Goal: Task Accomplishment & Management: Complete application form

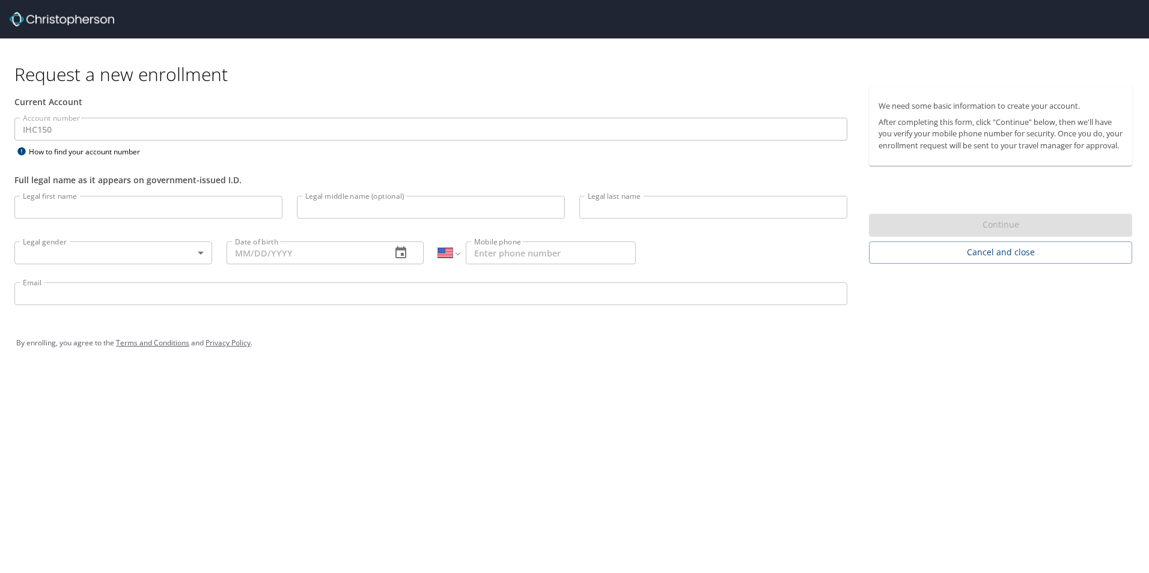
select select "US"
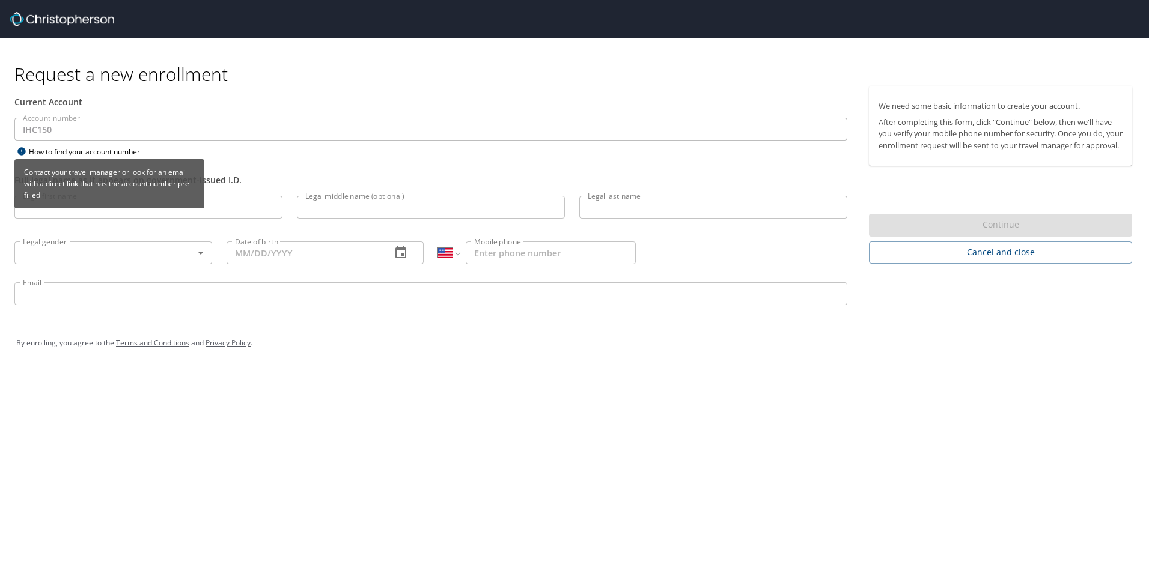
click at [20, 150] on icon at bounding box center [21, 151] width 8 height 8
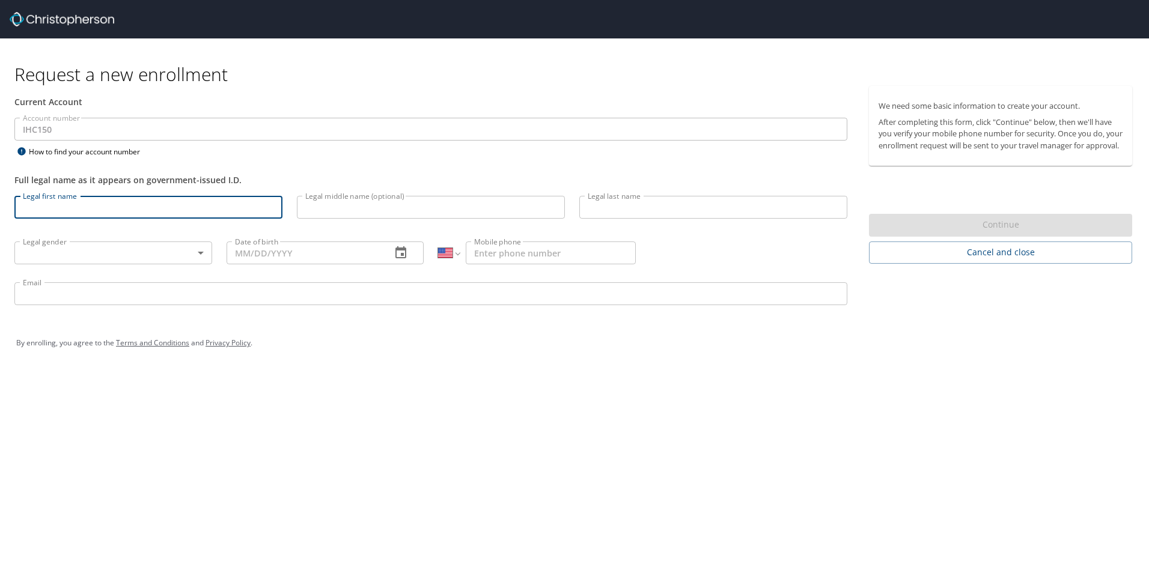
click at [135, 206] on input "Legal first name" at bounding box center [148, 207] width 268 height 23
type input "[PERSON_NAME]"
click at [664, 205] on input "Legal last name" at bounding box center [713, 207] width 268 height 23
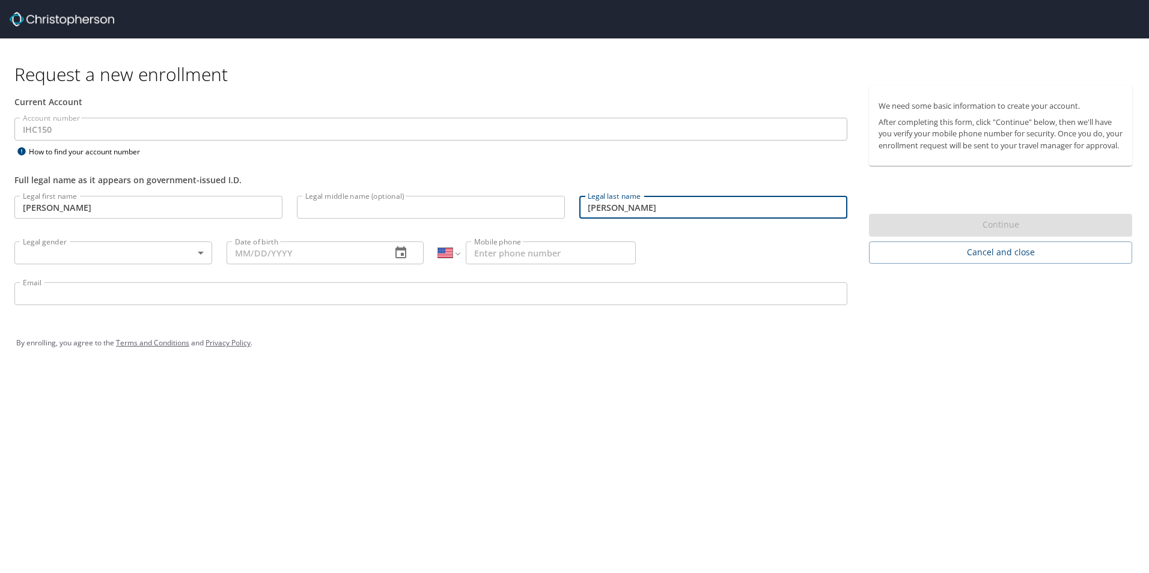
type input "[PERSON_NAME]"
click at [559, 156] on div "Account number IHC150 Account number How to find your account number" at bounding box center [431, 138] width 848 height 41
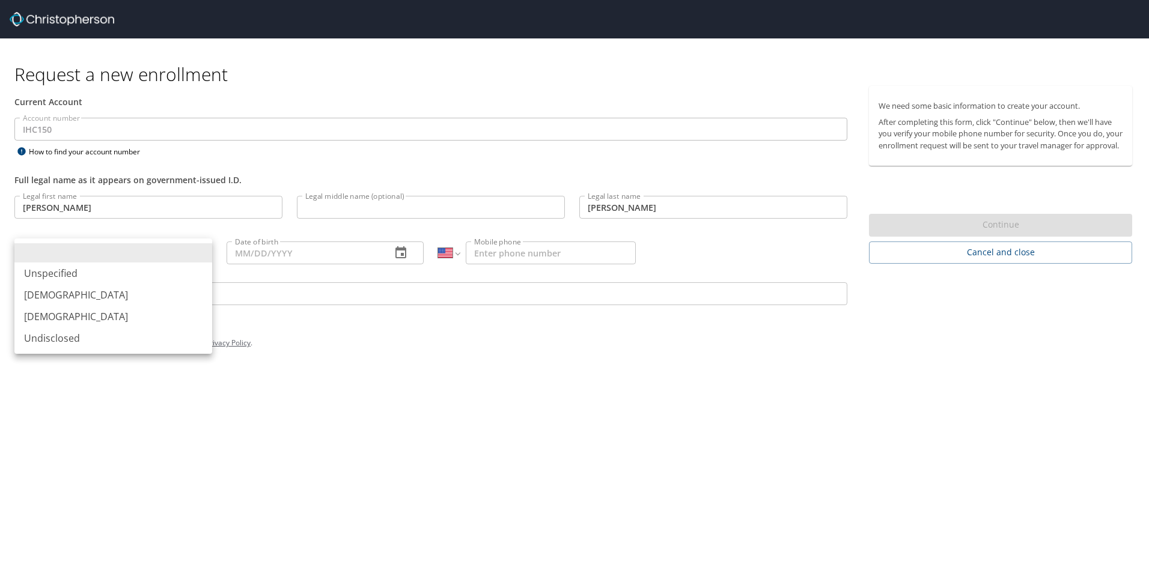
click at [160, 255] on body "Request a new enrollment Current Account Account number IHC150 Account number H…" at bounding box center [574, 286] width 1149 height 573
click at [136, 316] on li "[DEMOGRAPHIC_DATA]" at bounding box center [113, 317] width 198 height 22
type input "[DEMOGRAPHIC_DATA]"
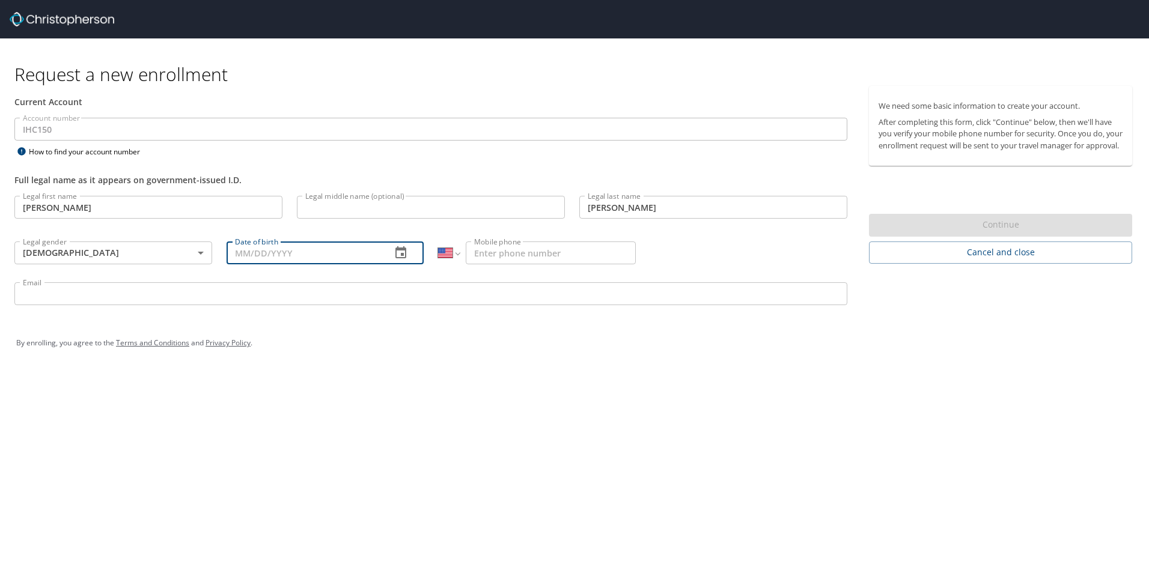
click at [330, 256] on input "Date of birth" at bounding box center [305, 253] width 156 height 23
type input "[DATE]"
click at [515, 253] on input "Mobile phone" at bounding box center [551, 253] width 170 height 23
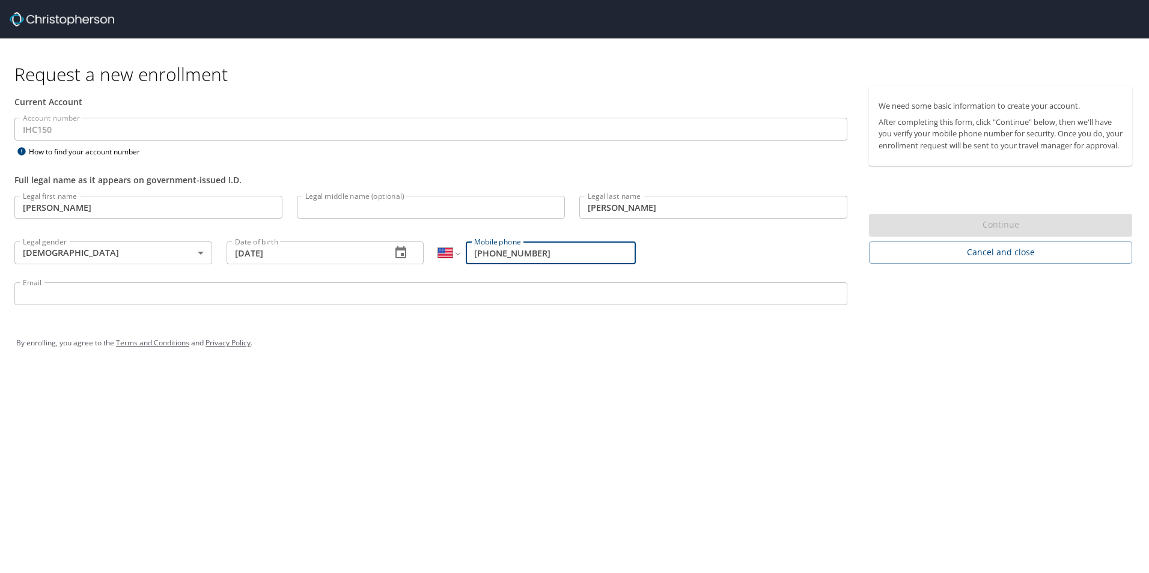
type input "[PHONE_NUMBER]"
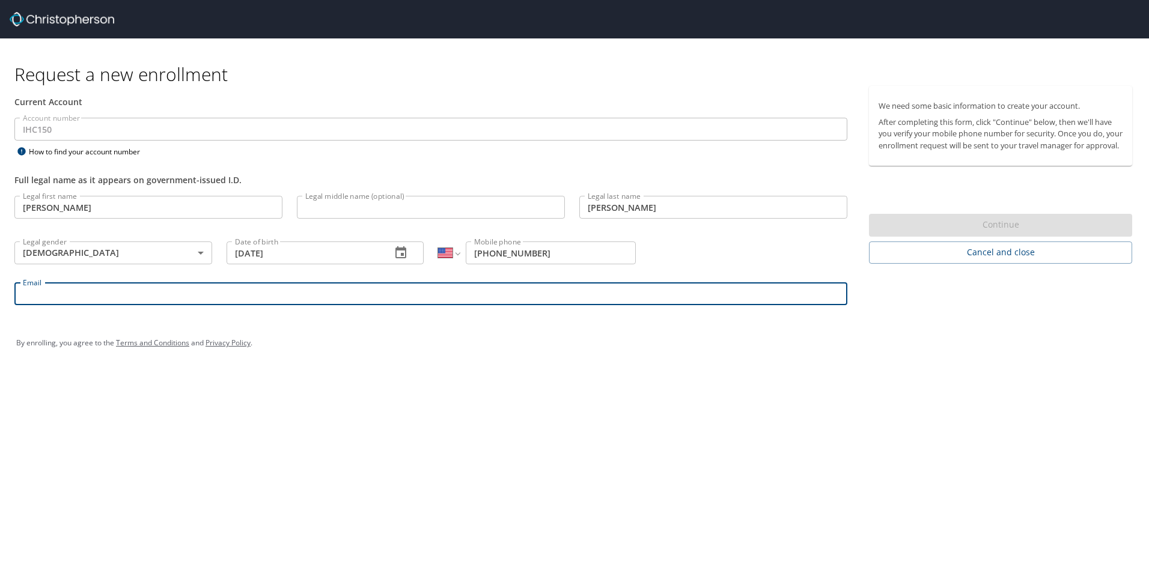
click at [240, 298] on input "Email" at bounding box center [430, 294] width 833 height 23
type input "[PERSON_NAME][EMAIL_ADDRESS][DOMAIN_NAME]"
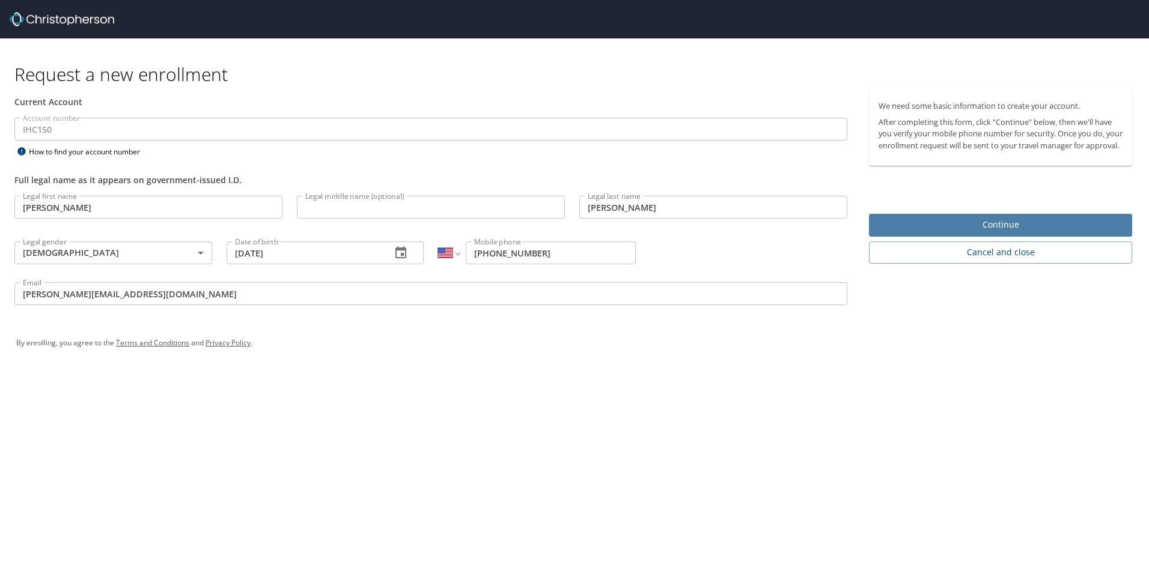
click at [948, 233] on span "Continue" at bounding box center [1001, 225] width 244 height 15
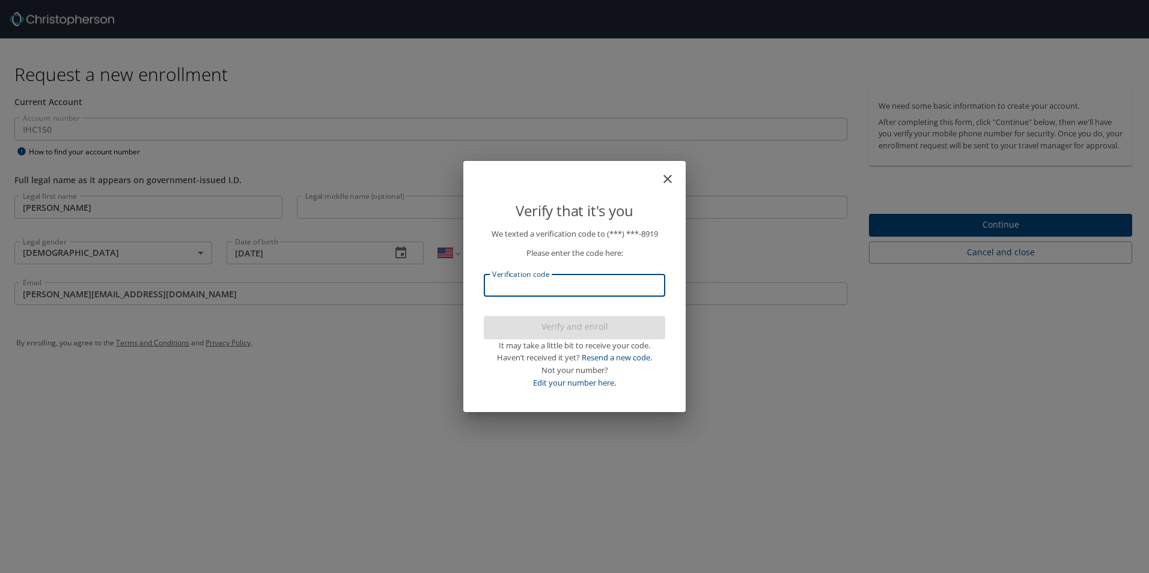
click at [564, 290] on input "Verification code" at bounding box center [575, 285] width 182 height 23
type input "116880"
click at [569, 332] on span "Verify and enroll" at bounding box center [574, 327] width 162 height 15
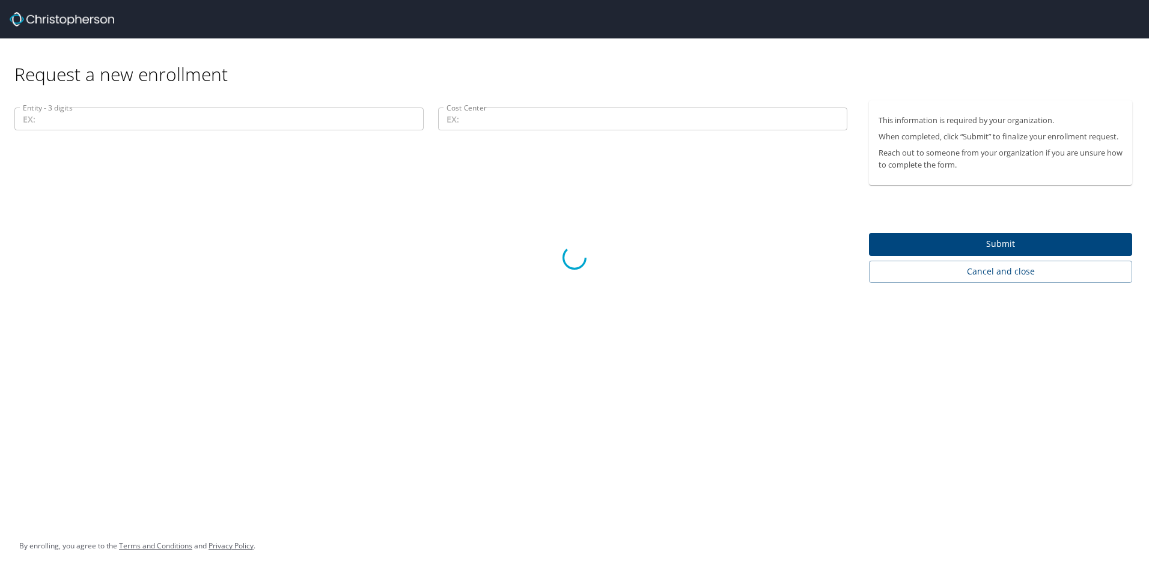
click at [107, 115] on div at bounding box center [574, 258] width 1149 height 631
click at [63, 124] on div at bounding box center [574, 258] width 1149 height 631
click at [132, 123] on div at bounding box center [574, 258] width 1149 height 631
click at [132, 119] on div at bounding box center [574, 258] width 1149 height 631
click at [133, 118] on div at bounding box center [574, 258] width 1149 height 631
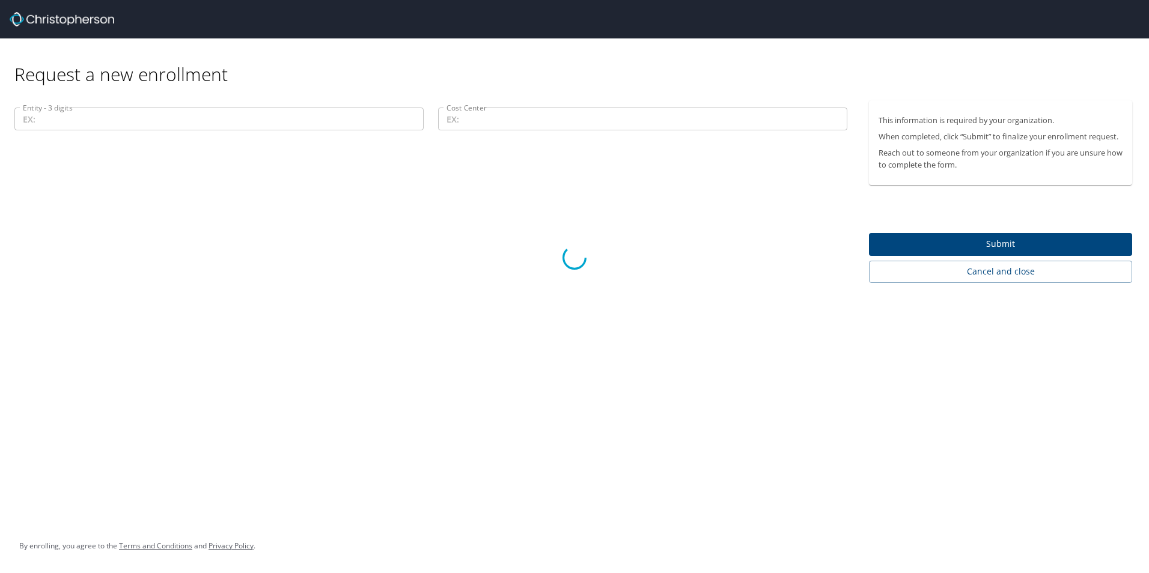
click at [134, 118] on div at bounding box center [574, 258] width 1149 height 631
drag, startPoint x: 134, startPoint y: 118, endPoint x: 264, endPoint y: 66, distance: 140.0
click at [267, 67] on div at bounding box center [574, 258] width 1149 height 631
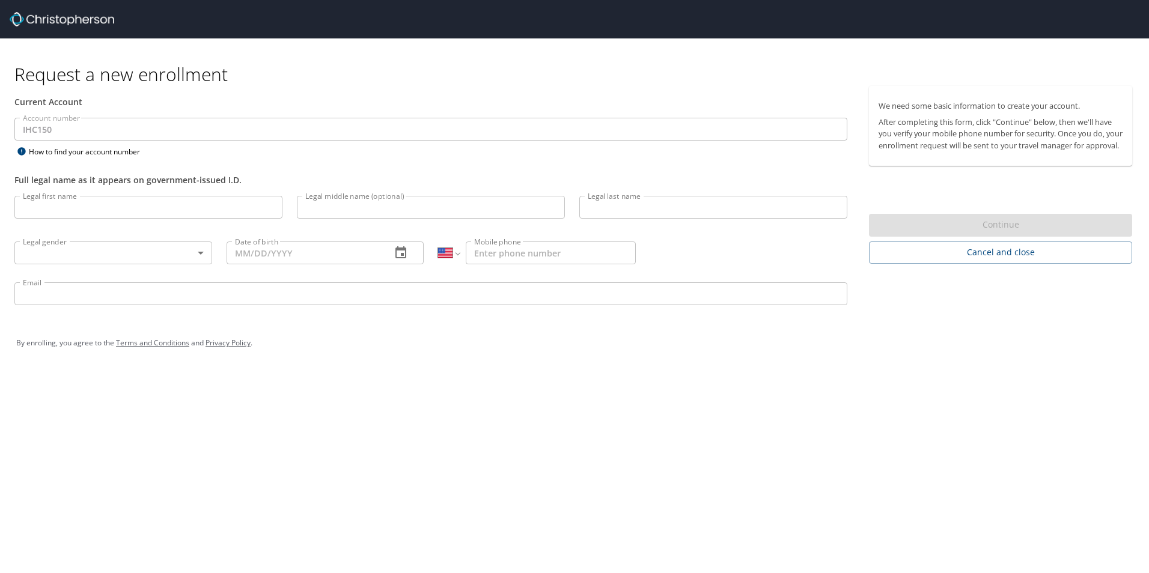
select select "US"
click at [204, 208] on input "Legal first name" at bounding box center [148, 207] width 268 height 23
type input "[PERSON_NAME]"
type input "[DATE]"
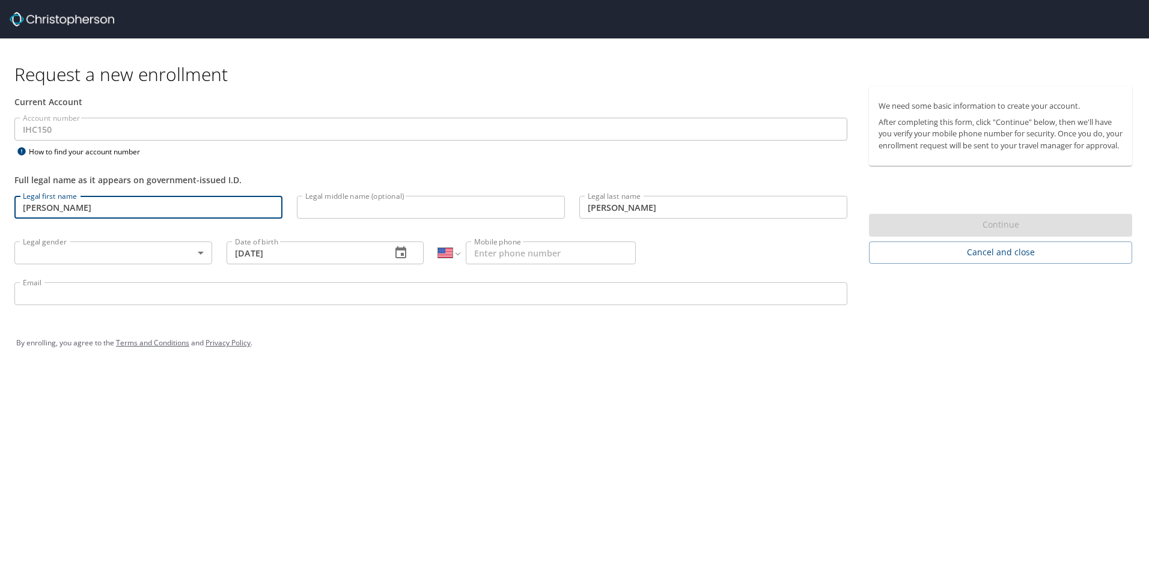
type input "[PHONE_NUMBER]"
type input "[PERSON_NAME][EMAIL_ADDRESS][DOMAIN_NAME]"
click at [985, 237] on div "Continue" at bounding box center [1000, 225] width 263 height 23
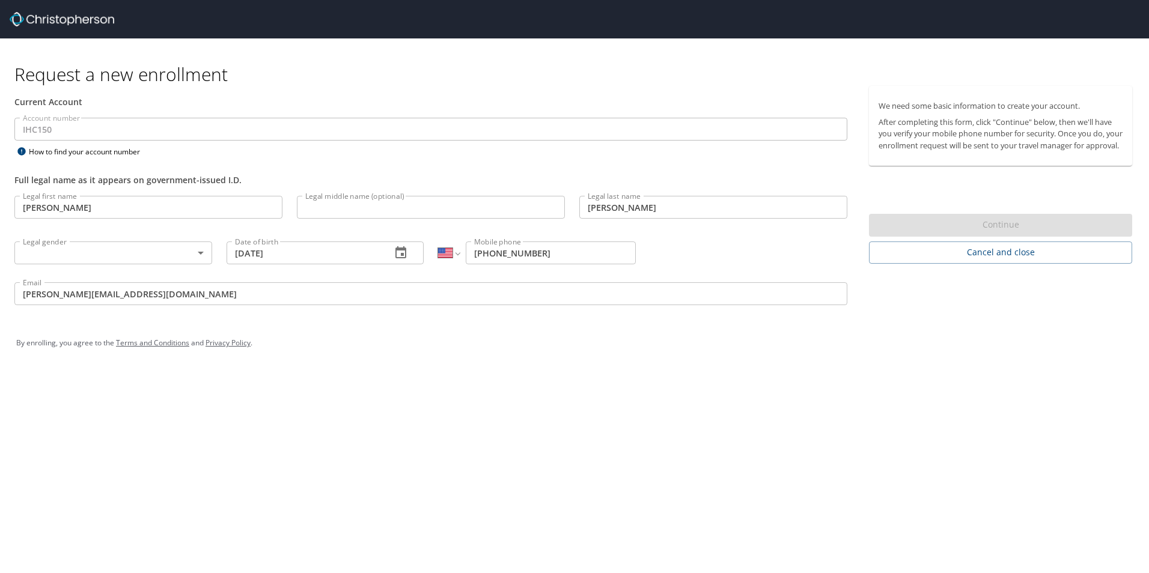
click at [988, 237] on div "Continue" at bounding box center [1000, 225] width 263 height 23
click at [145, 255] on body "Request a new enrollment Current Account Account number IHC150 Account number H…" at bounding box center [574, 286] width 1149 height 573
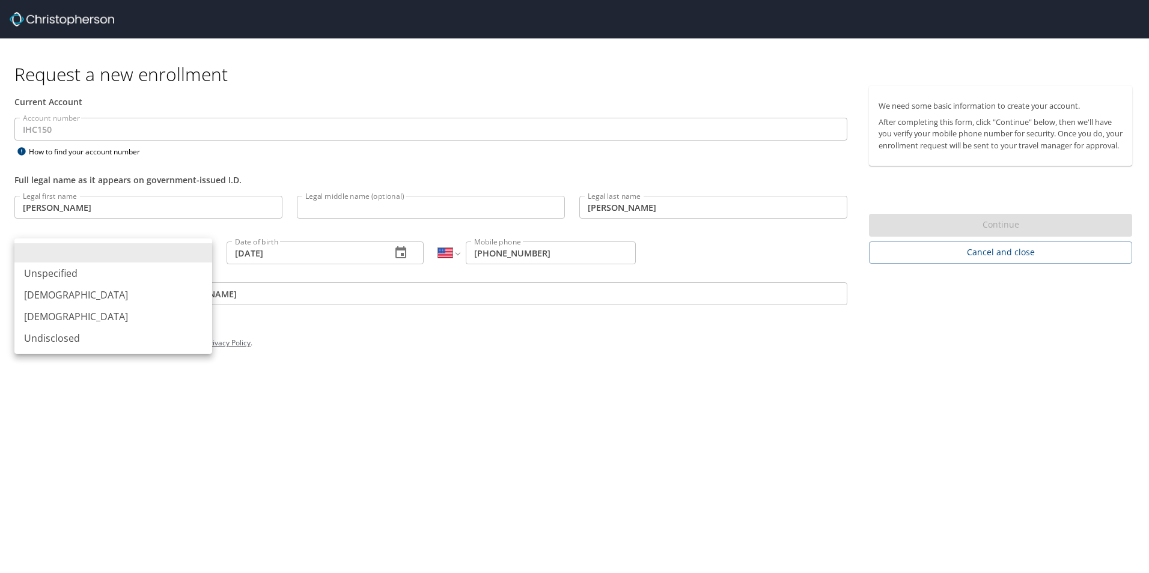
click at [139, 314] on li "[DEMOGRAPHIC_DATA]" at bounding box center [113, 317] width 198 height 22
type input "[DEMOGRAPHIC_DATA]"
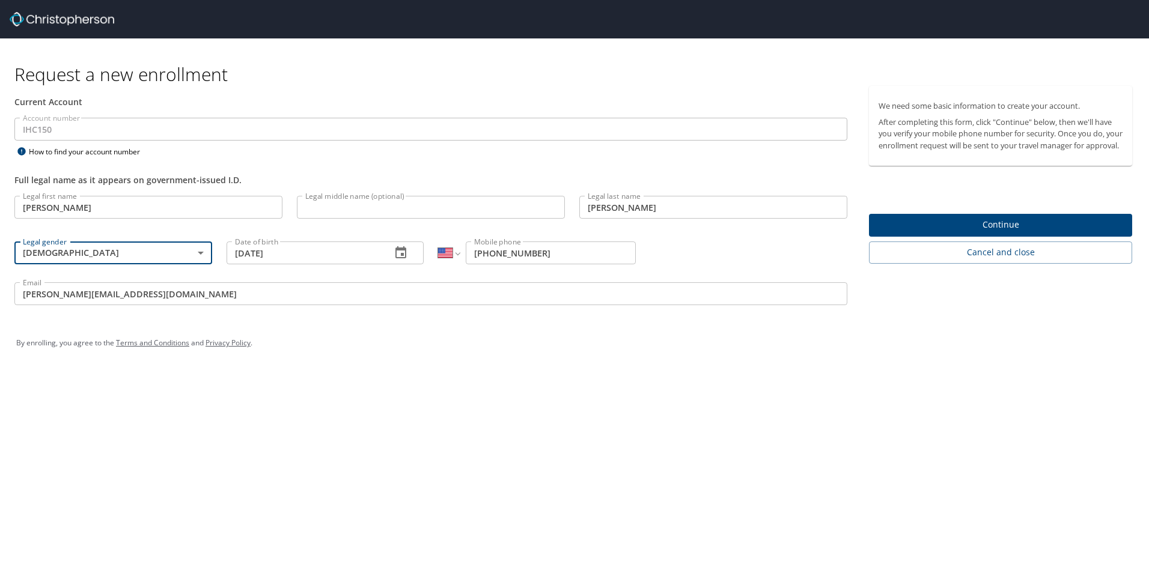
click at [1033, 233] on span "Continue" at bounding box center [1001, 225] width 244 height 15
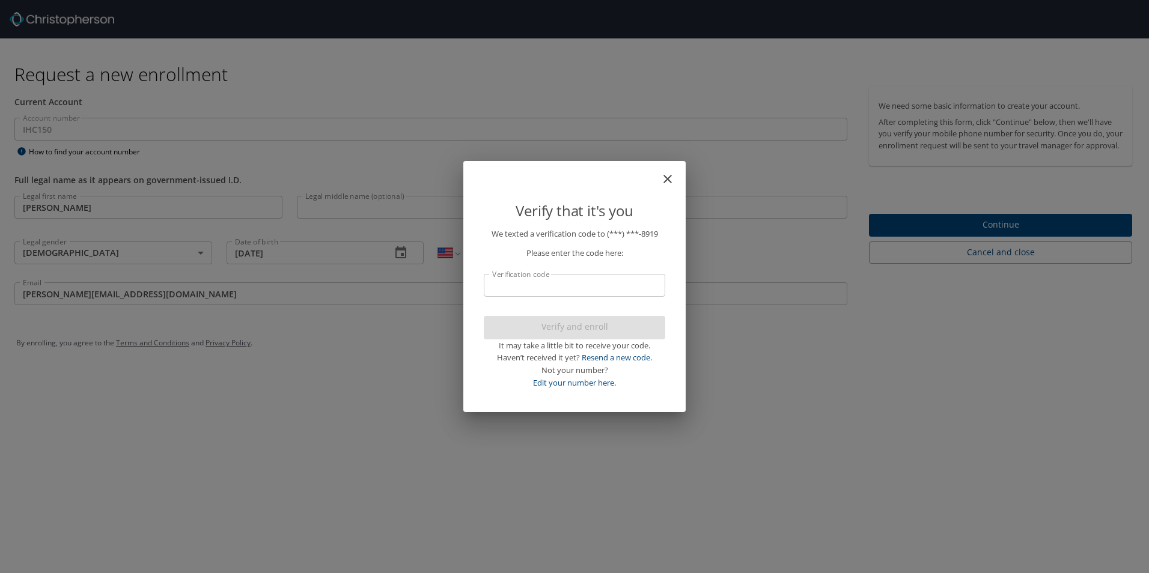
click at [589, 289] on input "Verification code" at bounding box center [575, 285] width 182 height 23
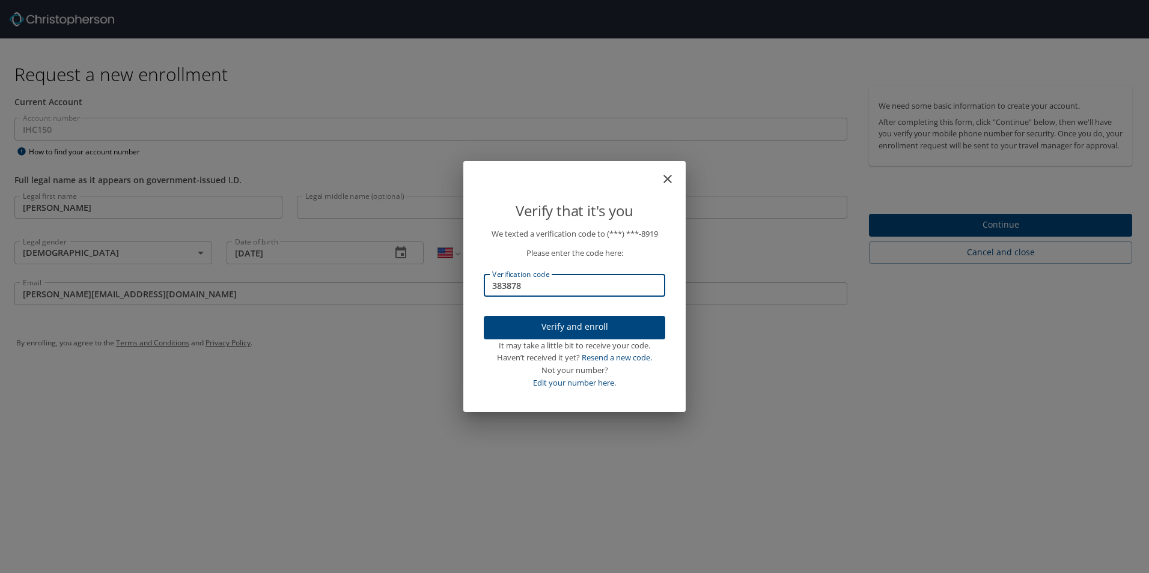
type input "383878"
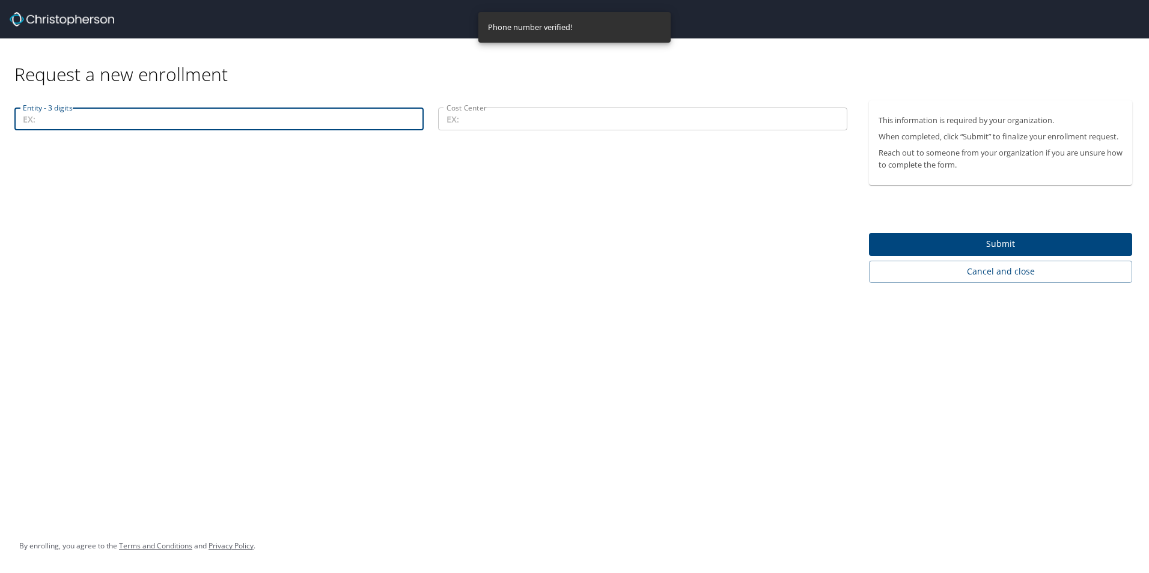
click at [163, 119] on input "Entity - 3 digits" at bounding box center [218, 119] width 409 height 23
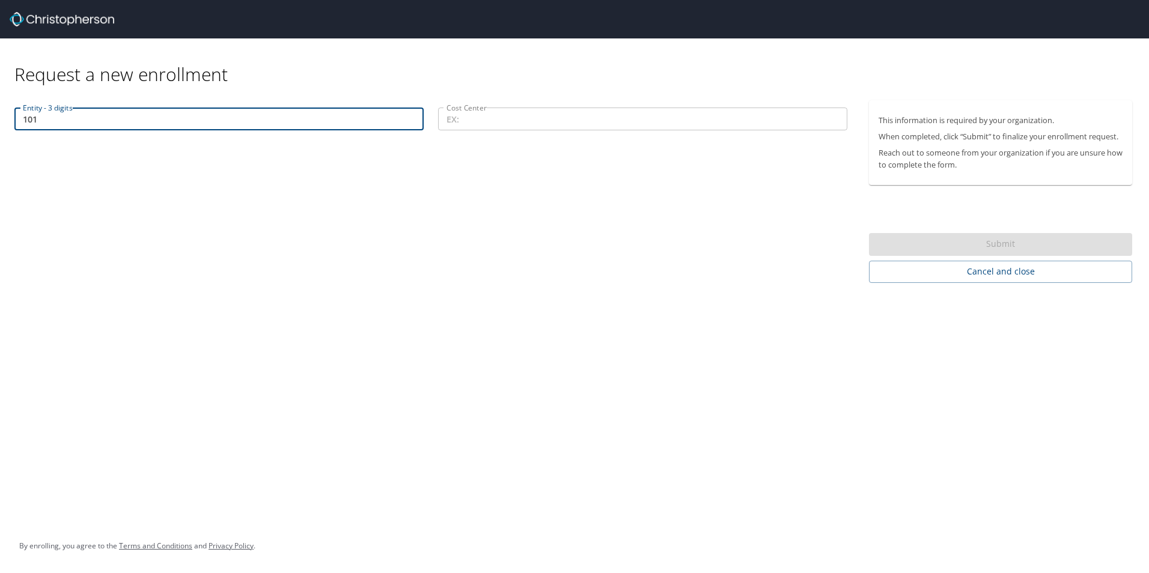
click at [492, 124] on input "Cost Center" at bounding box center [642, 119] width 409 height 23
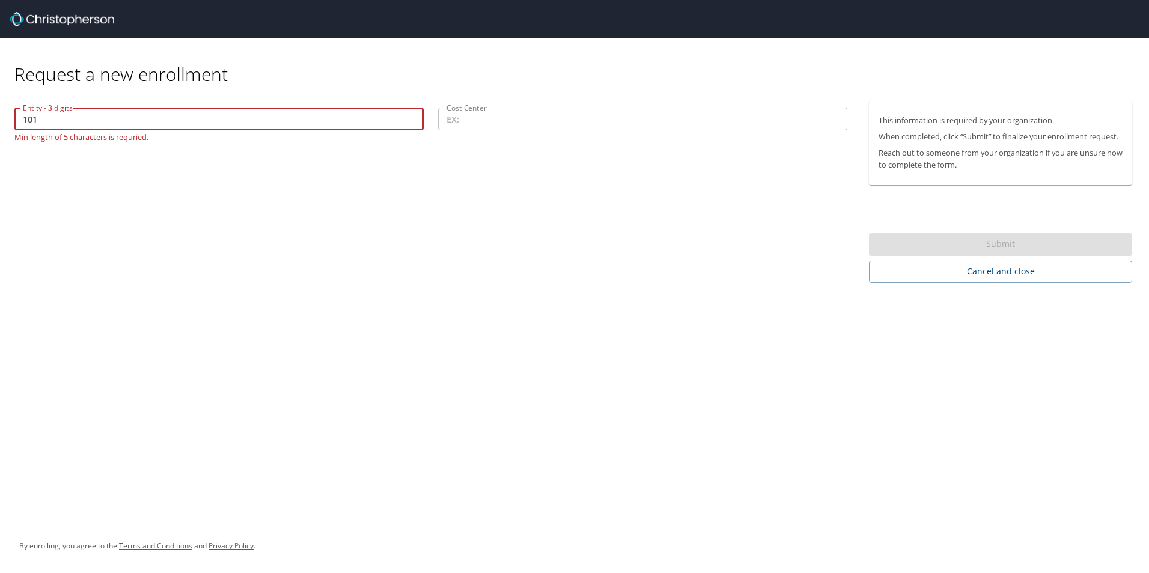
click at [87, 123] on input "101" at bounding box center [218, 119] width 409 height 23
type input "1"
click at [24, 123] on input "101" at bounding box center [218, 119] width 409 height 23
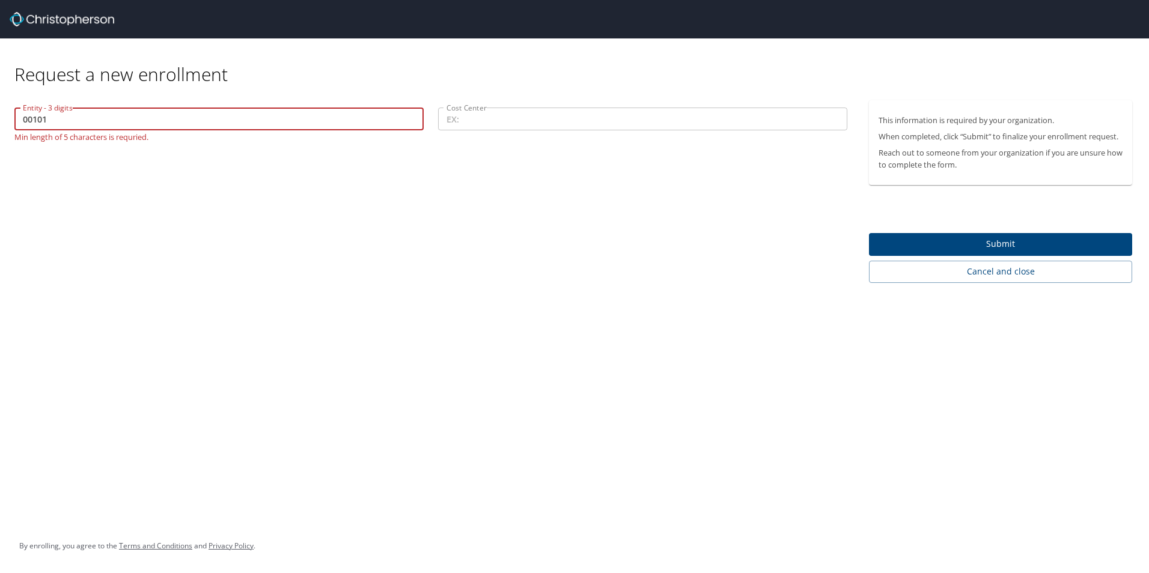
click at [167, 244] on div "Entity - 3 digits 00101 Entity - 3 digits Min length of 5 characters is requrie…" at bounding box center [431, 191] width 862 height 183
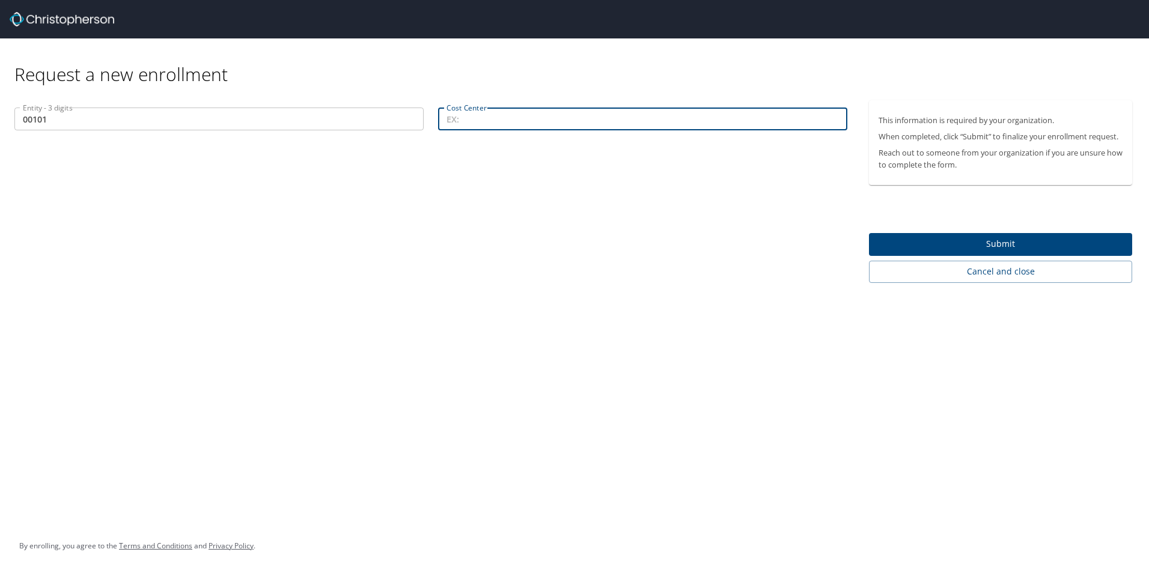
click at [507, 124] on input "Cost Center" at bounding box center [642, 119] width 409 height 23
click at [88, 121] on input "00101" at bounding box center [218, 119] width 409 height 23
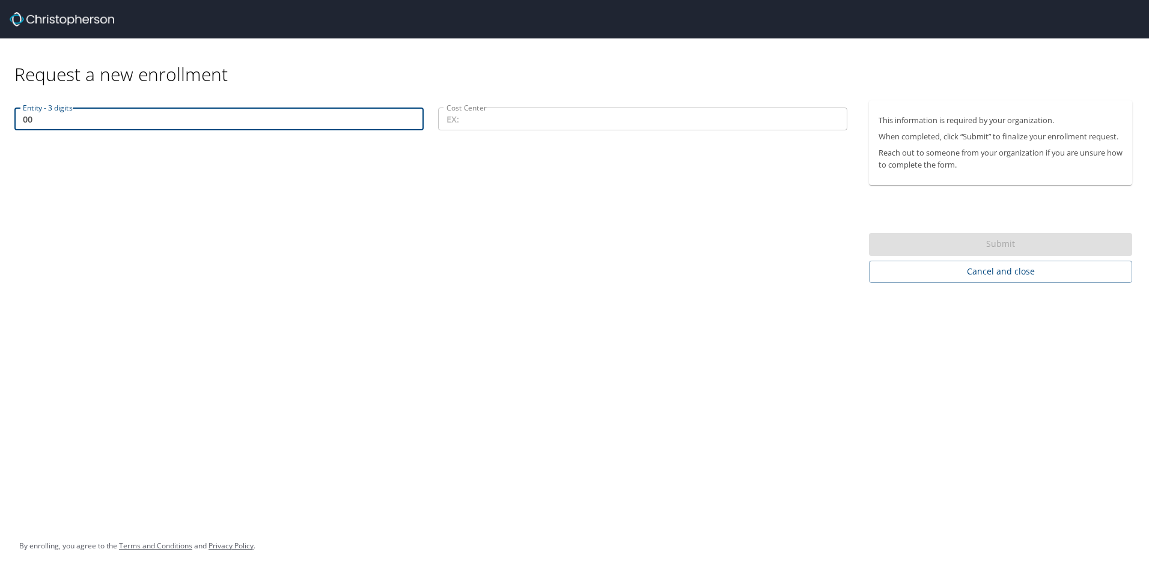
type input "0"
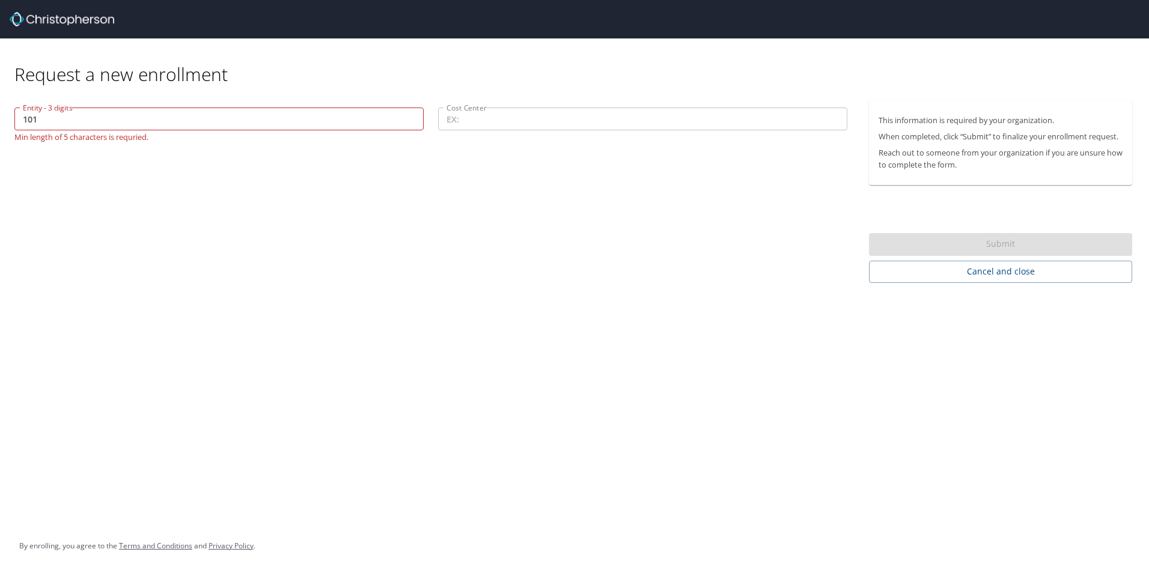
click at [116, 174] on div "Entity - 3 digits 101 Entity - 3 digits Min length of 5 characters is requried.…" at bounding box center [431, 191] width 862 height 183
click at [23, 119] on input "101" at bounding box center [218, 119] width 409 height 23
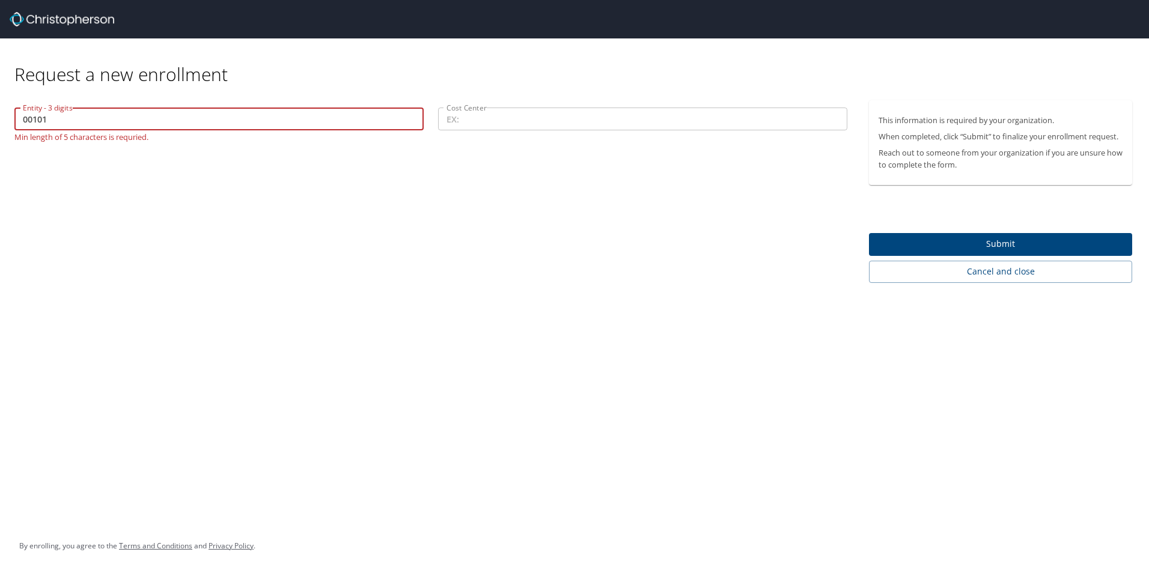
type input "00101"
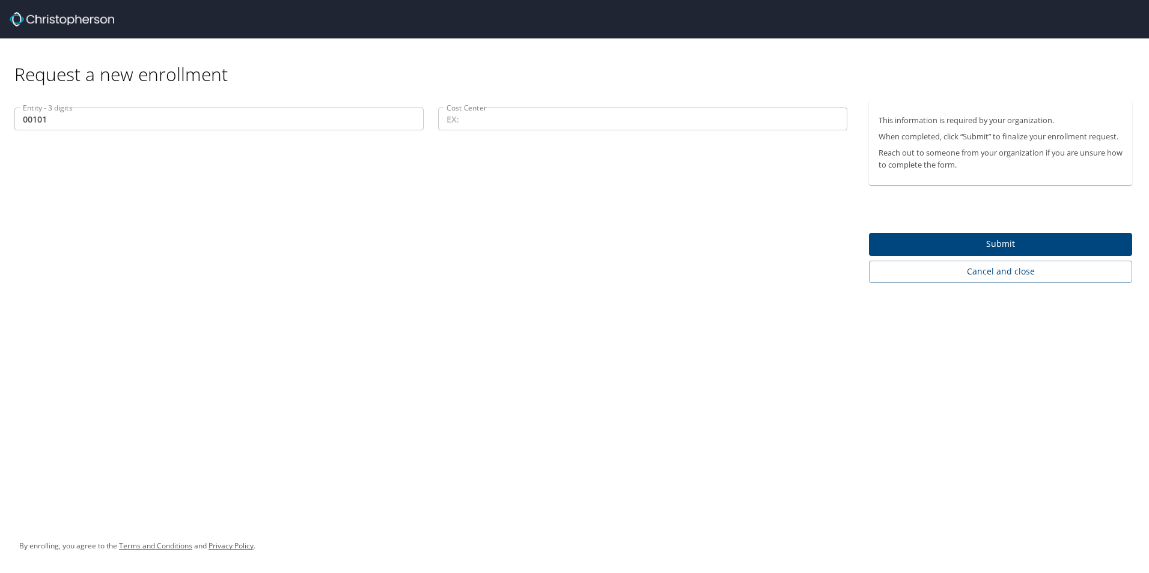
click at [129, 190] on div "Entity - 3 digits 00101 Entity - 3 digits Cost Center Cost Center" at bounding box center [431, 191] width 862 height 183
click at [487, 124] on input "Cost Center" at bounding box center [642, 119] width 409 height 23
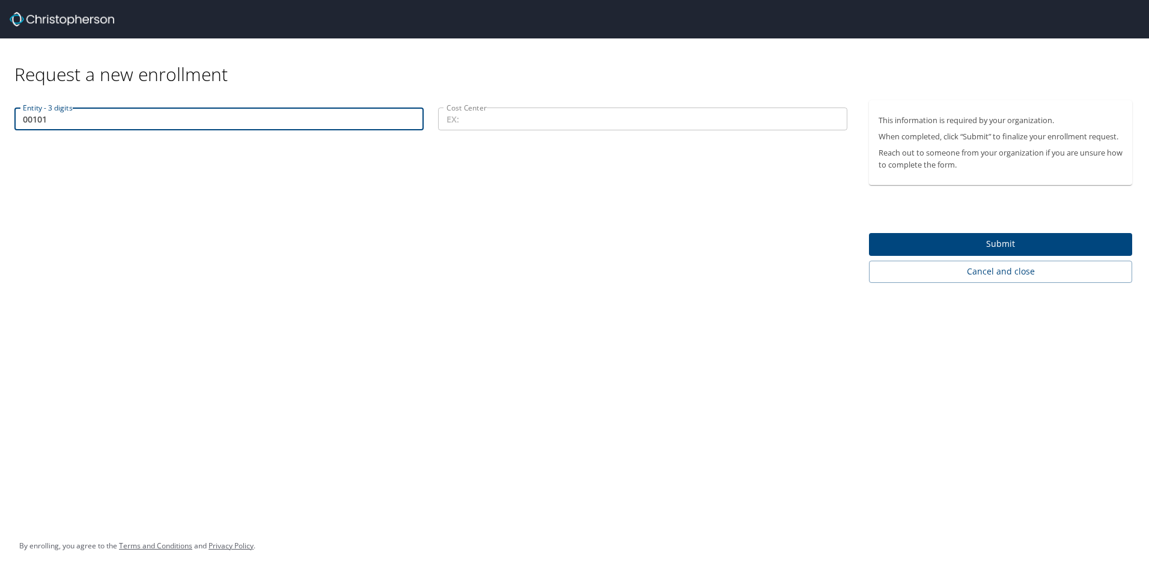
drag, startPoint x: 21, startPoint y: 126, endPoint x: 11, endPoint y: 126, distance: 9.6
click at [10, 126] on div "Entity - 3 digits 00101 Entity - 3 digits" at bounding box center [219, 120] width 424 height 40
click at [112, 118] on input "Entity - 3 digits" at bounding box center [218, 119] width 409 height 23
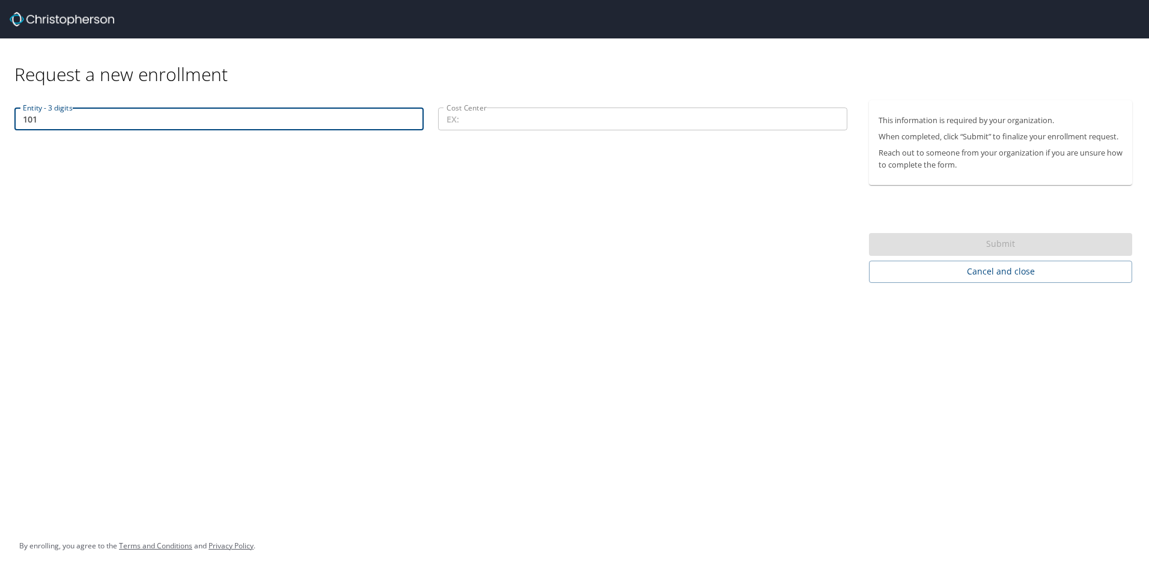
type input "101"
click at [138, 168] on div "Entity - 3 digits 101 Entity - 3 digits Cost Center Cost Center" at bounding box center [431, 191] width 862 height 183
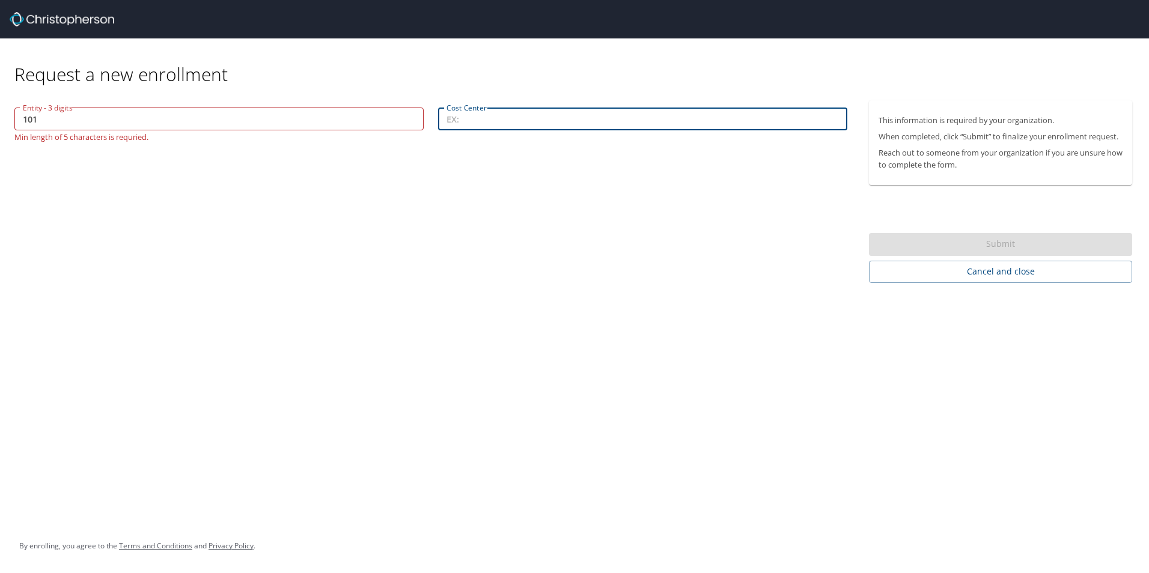
click at [551, 117] on input "Cost Center" at bounding box center [642, 119] width 409 height 23
type input "72001"
click at [499, 203] on div "Entity - 3 digits 101 Entity - 3 digits Min length of 5 characters is requried.…" at bounding box center [431, 191] width 862 height 183
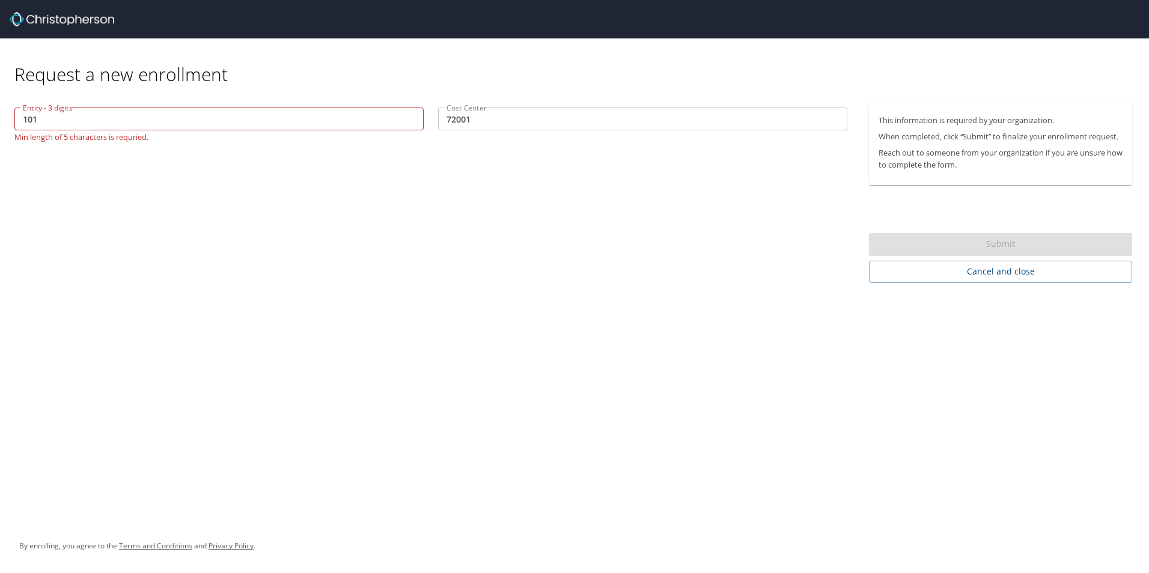
drag, startPoint x: 23, startPoint y: 118, endPoint x: 35, endPoint y: 119, distance: 12.7
click at [23, 118] on input "101" at bounding box center [218, 119] width 409 height 23
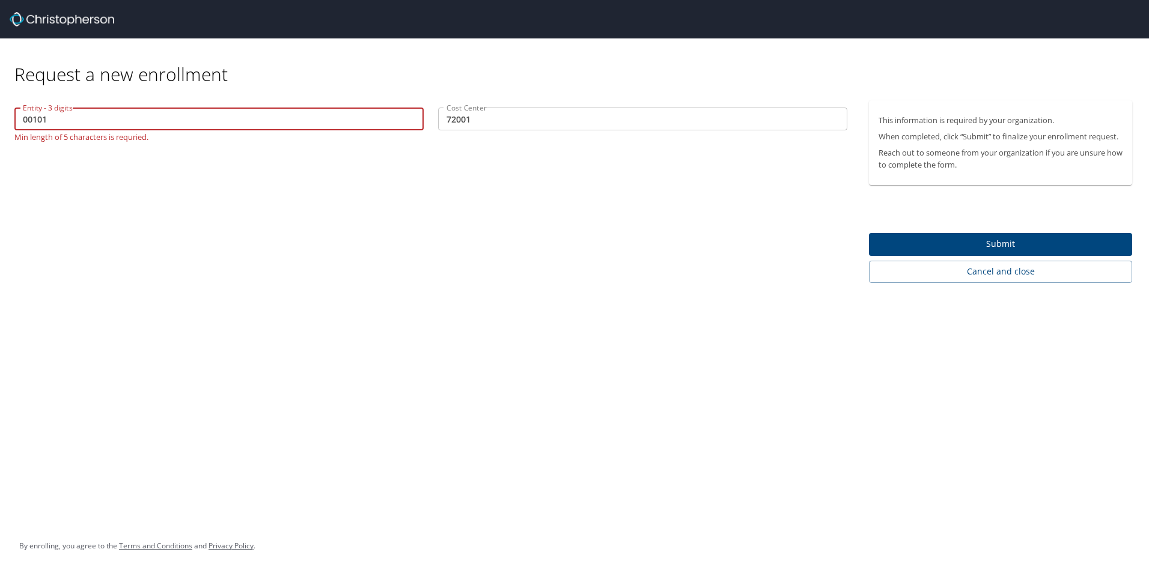
type input "00101"
click at [278, 231] on div "Entity - 3 digits 00101 Entity - 3 digits Min length of 5 characters is requrie…" at bounding box center [431, 191] width 862 height 183
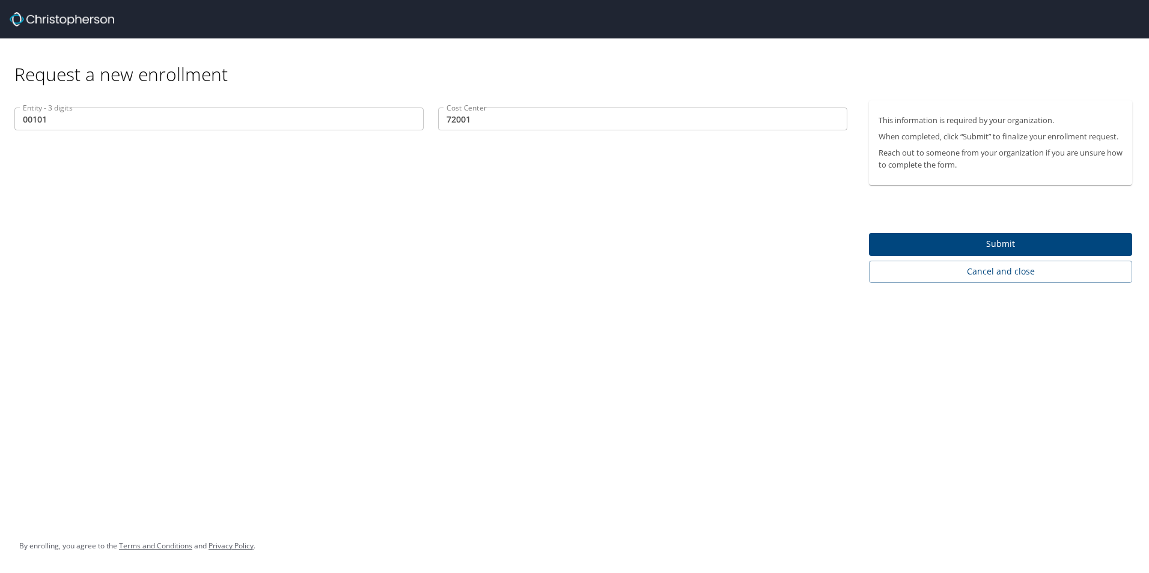
click at [917, 248] on span "Submit" at bounding box center [1001, 244] width 244 height 15
